Goal: Communication & Community: Answer question/provide support

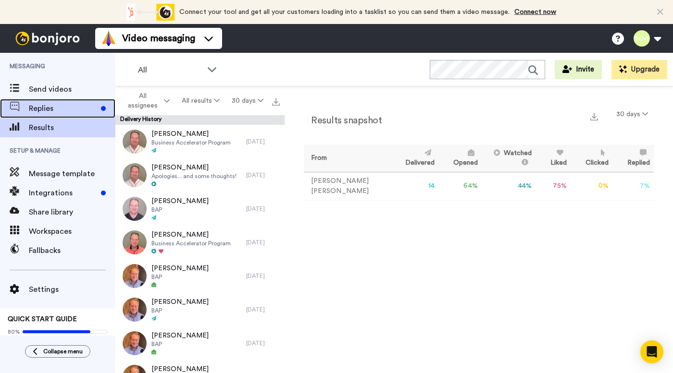
click at [58, 107] on span "Replies" at bounding box center [63, 109] width 68 height 12
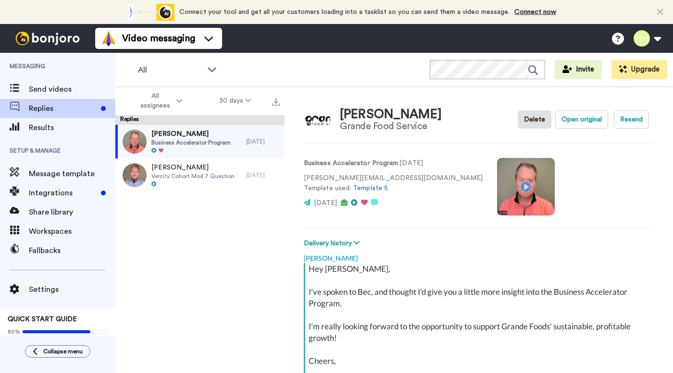
scroll to position [108, 0]
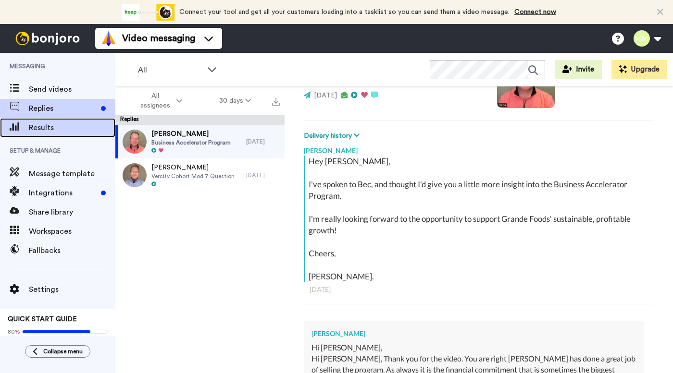
click at [55, 129] on span "Results" at bounding box center [72, 128] width 86 height 12
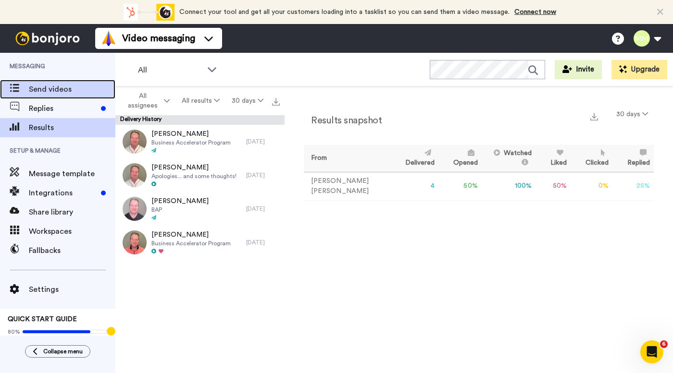
click at [58, 89] on span "Send videos" at bounding box center [72, 90] width 86 height 12
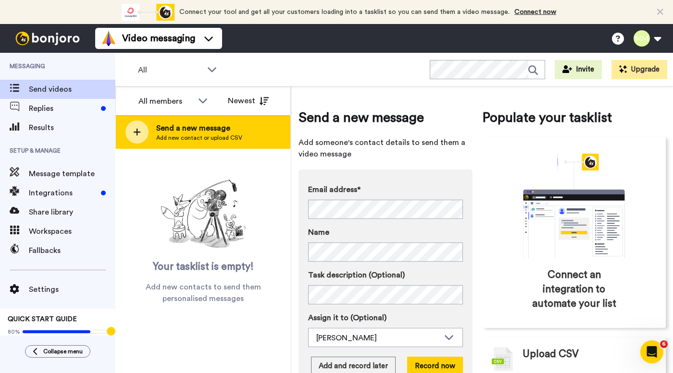
click at [147, 133] on div at bounding box center [136, 132] width 23 height 23
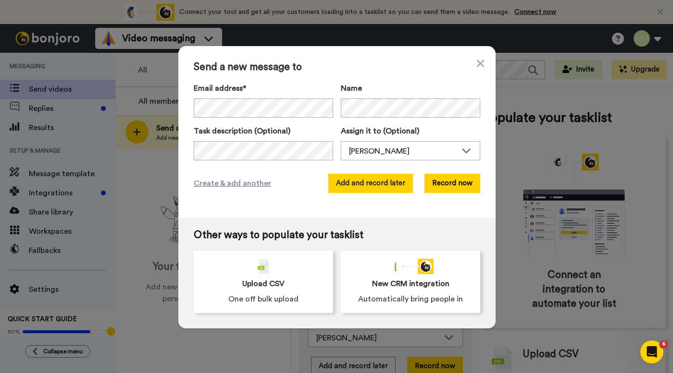
click at [365, 181] on button "Add and record later" at bounding box center [370, 183] width 85 height 19
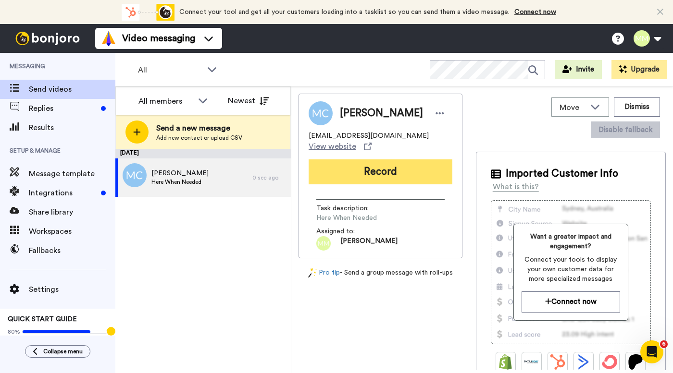
click at [369, 162] on button "Record" at bounding box center [380, 172] width 144 height 25
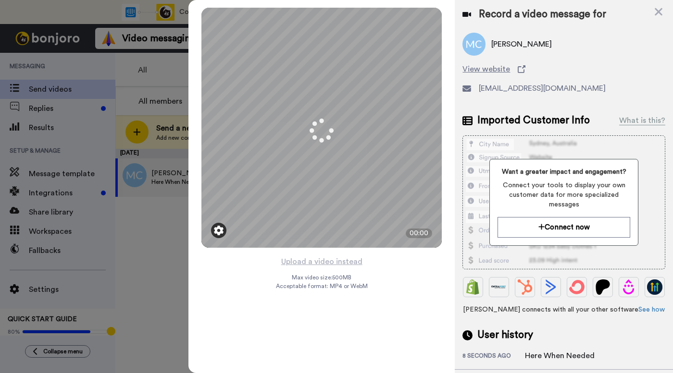
click at [217, 230] on img at bounding box center [219, 231] width 10 height 10
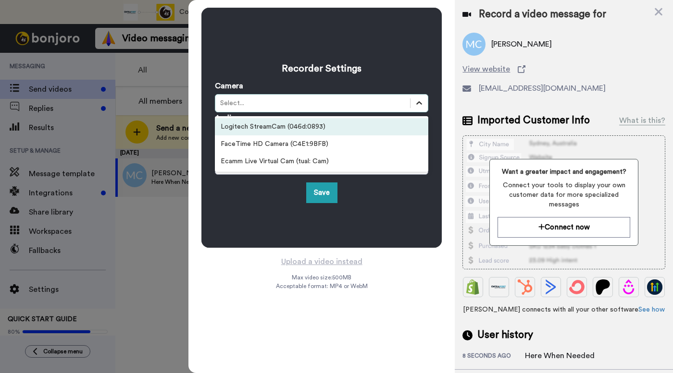
click at [419, 100] on icon at bounding box center [419, 104] width 10 height 10
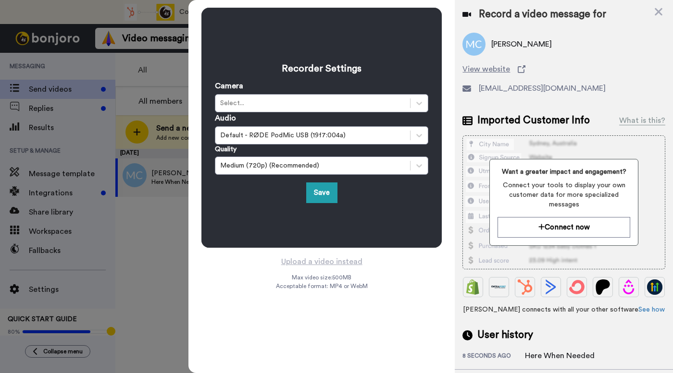
click at [361, 199] on div "Save" at bounding box center [321, 193] width 213 height 21
click at [322, 195] on button "Save" at bounding box center [321, 193] width 31 height 21
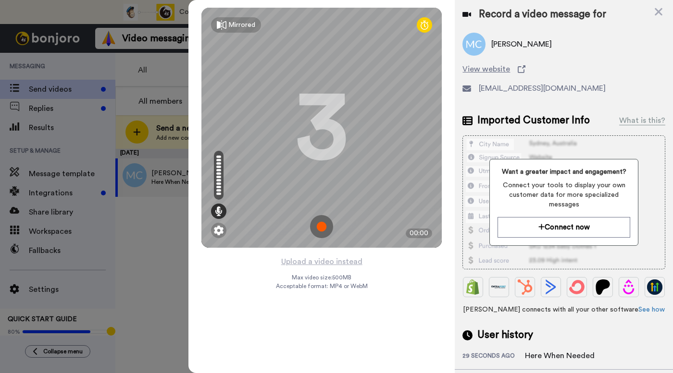
click at [321, 229] on img at bounding box center [321, 226] width 23 height 23
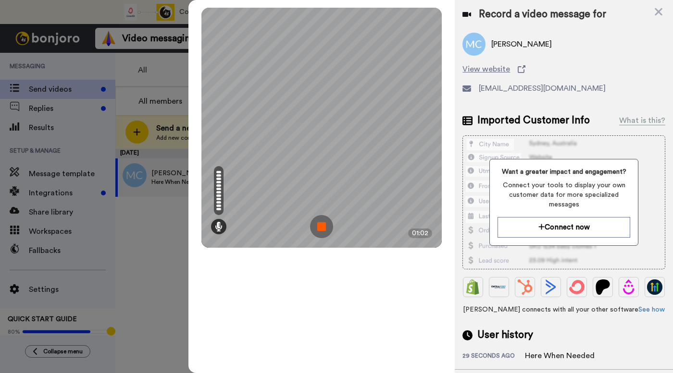
click at [321, 229] on img at bounding box center [321, 226] width 23 height 23
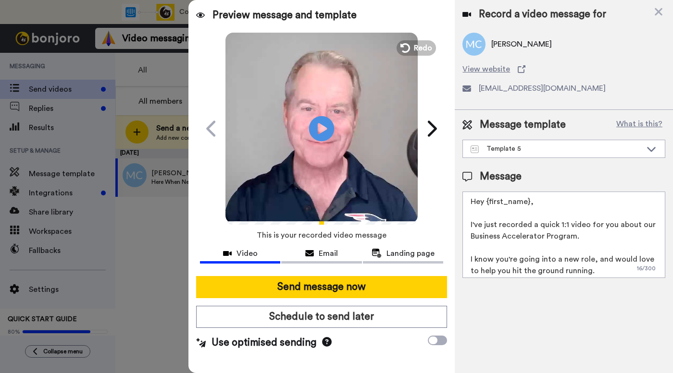
click at [314, 129] on icon at bounding box center [321, 128] width 25 height 25
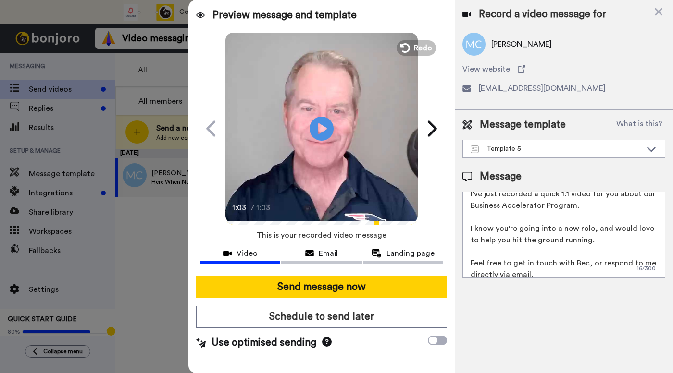
scroll to position [46, 0]
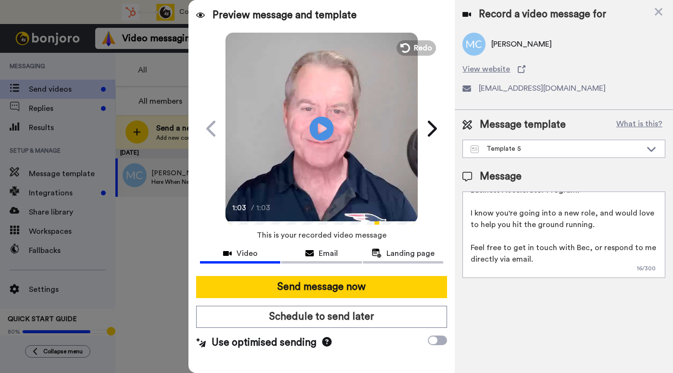
drag, startPoint x: 470, startPoint y: 224, endPoint x: 590, endPoint y: 266, distance: 126.3
click at [590, 266] on textarea "Hey {first_name}, I've just recorded a quick 1:1 video for you about our Busine…" at bounding box center [563, 235] width 203 height 86
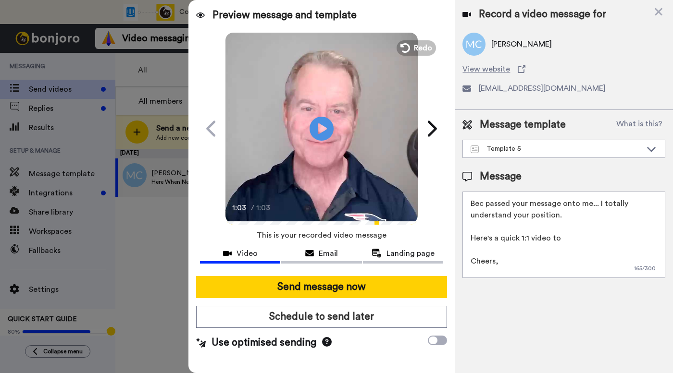
scroll to position [37, 0]
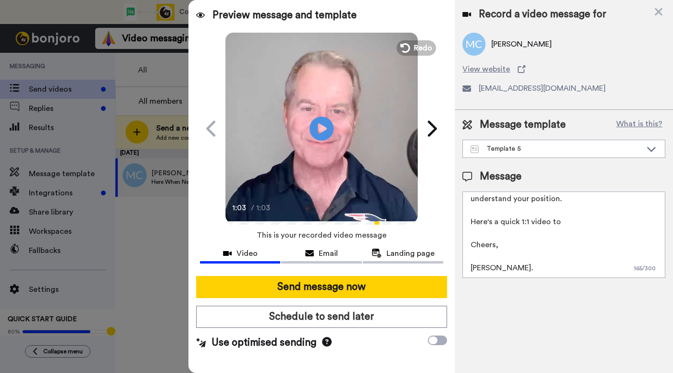
click at [581, 222] on textarea "Hey {first_name}, Bec passed your message onto me... I totally understand your …" at bounding box center [563, 235] width 203 height 86
click at [553, 223] on textarea "Hey {first_name}, Bec passed your message onto me... I totally understand your …" at bounding box center [563, 235] width 203 height 86
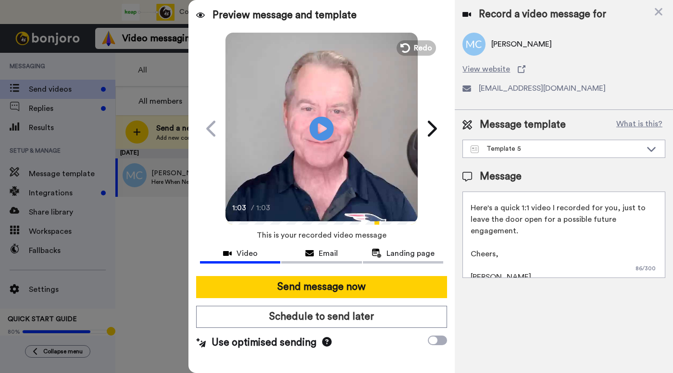
scroll to position [61, 0]
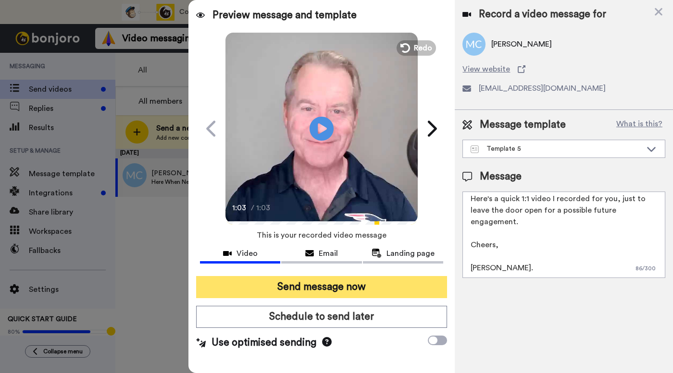
type textarea "Hey {first_name}, Bec passed your message onto me... I totally understand your …"
click at [383, 284] on button "Send message now" at bounding box center [321, 287] width 251 height 22
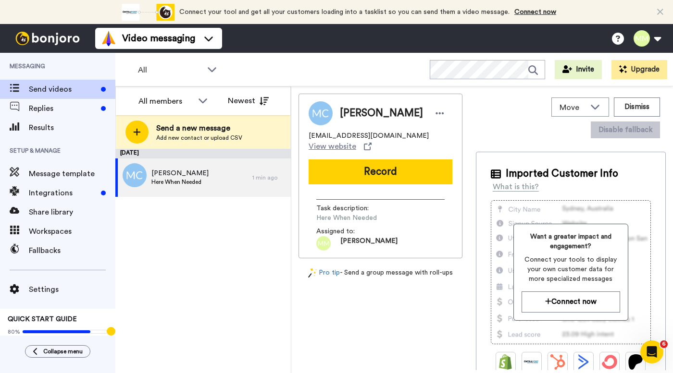
scroll to position [0, 0]
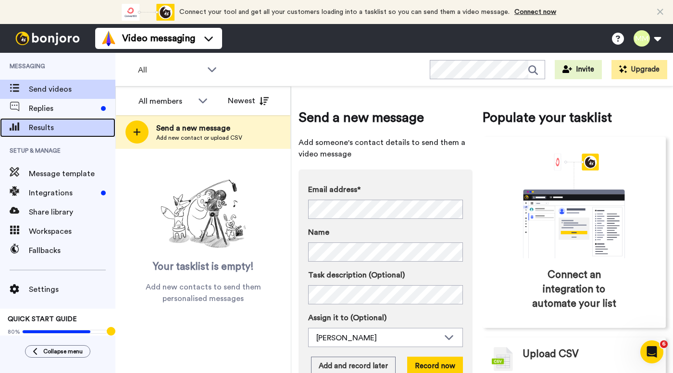
click at [55, 129] on span "Results" at bounding box center [72, 128] width 86 height 12
